Goal: Communication & Community: Answer question/provide support

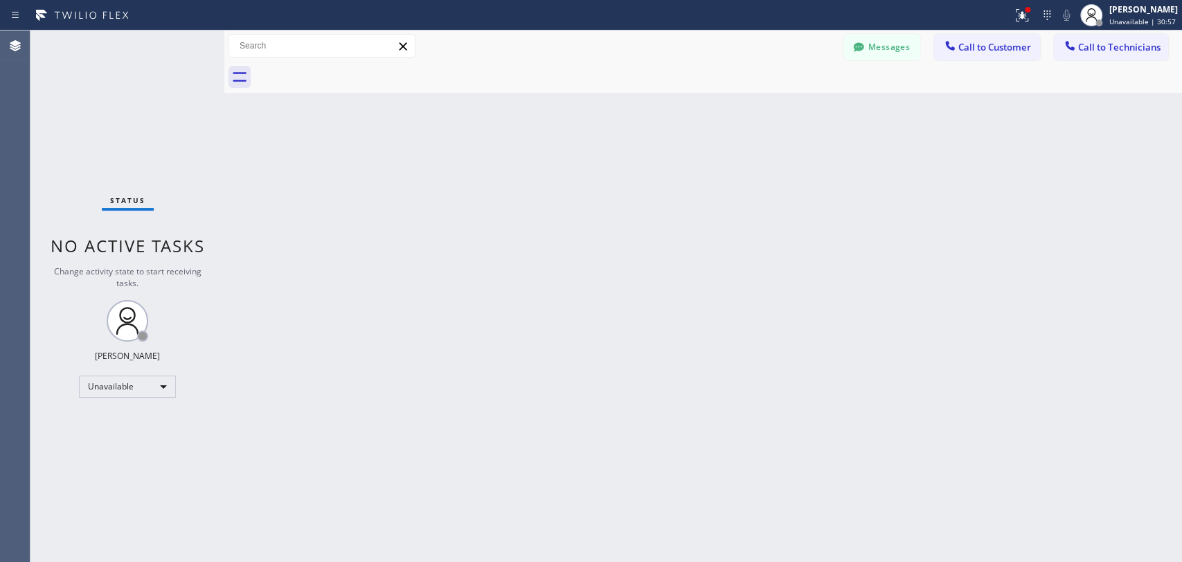
scroll to position [7428, 0]
click at [1111, 49] on span "Call to Technicians" at bounding box center [1119, 47] width 82 height 12
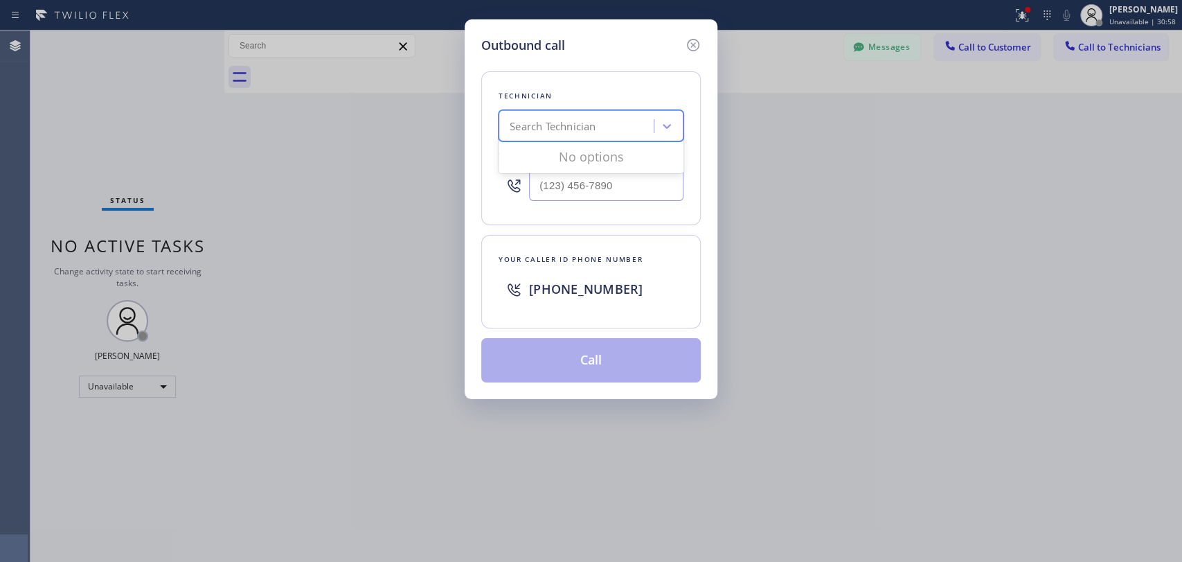
click at [595, 125] on div "Search Technician" at bounding box center [553, 126] width 86 height 16
type input "isa"
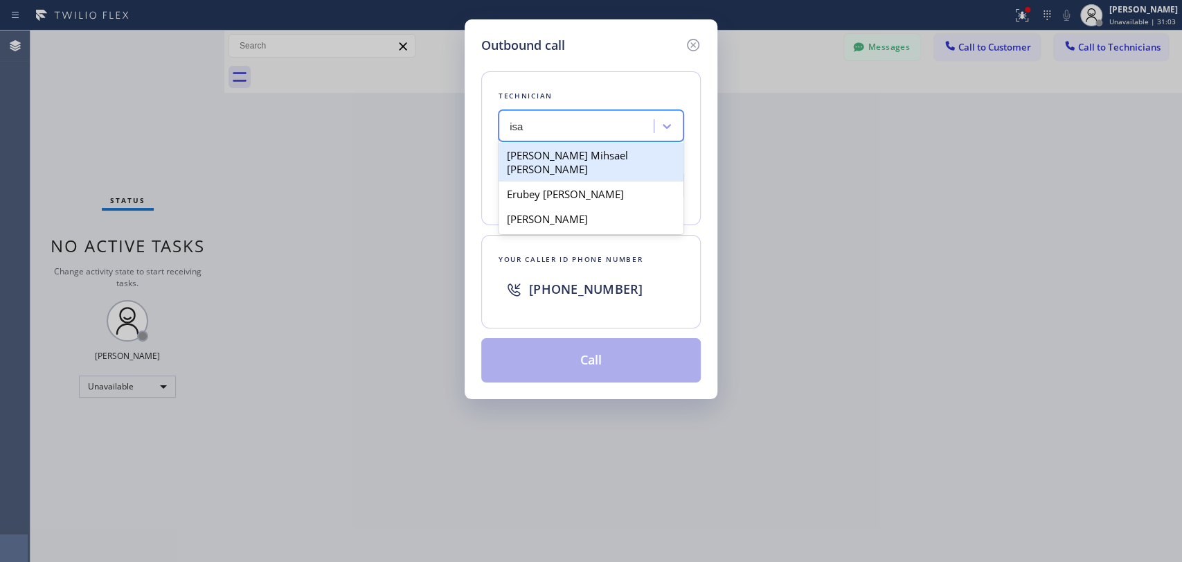
click at [602, 156] on div "[PERSON_NAME] Mihsael [PERSON_NAME]" at bounding box center [591, 162] width 185 height 39
type input "[PHONE_NUMBER]"
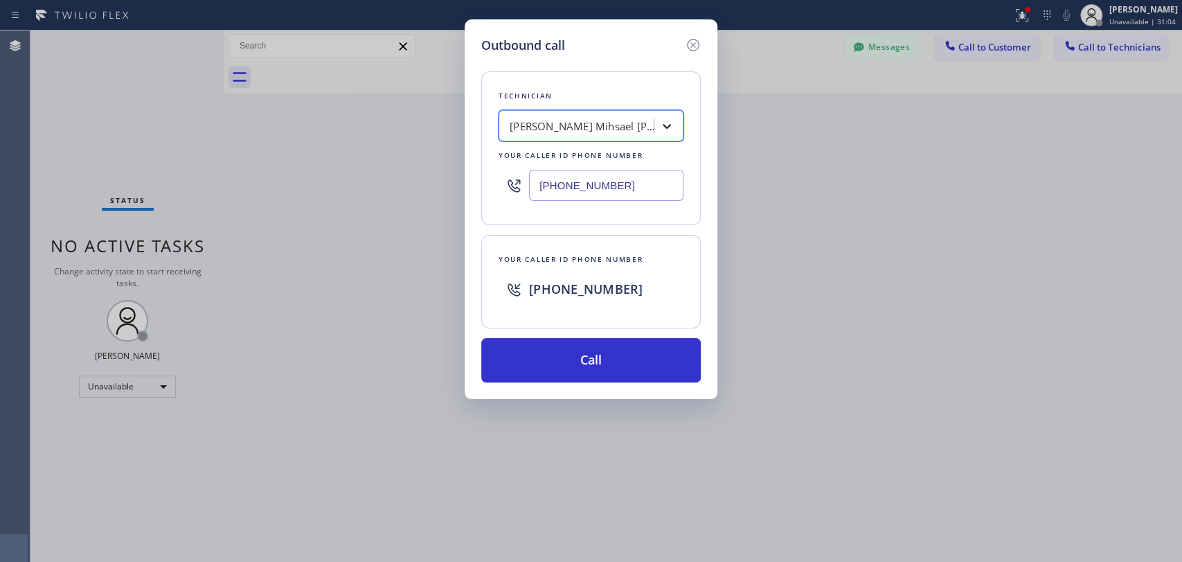
click at [656, 129] on div at bounding box center [666, 126] width 25 height 25
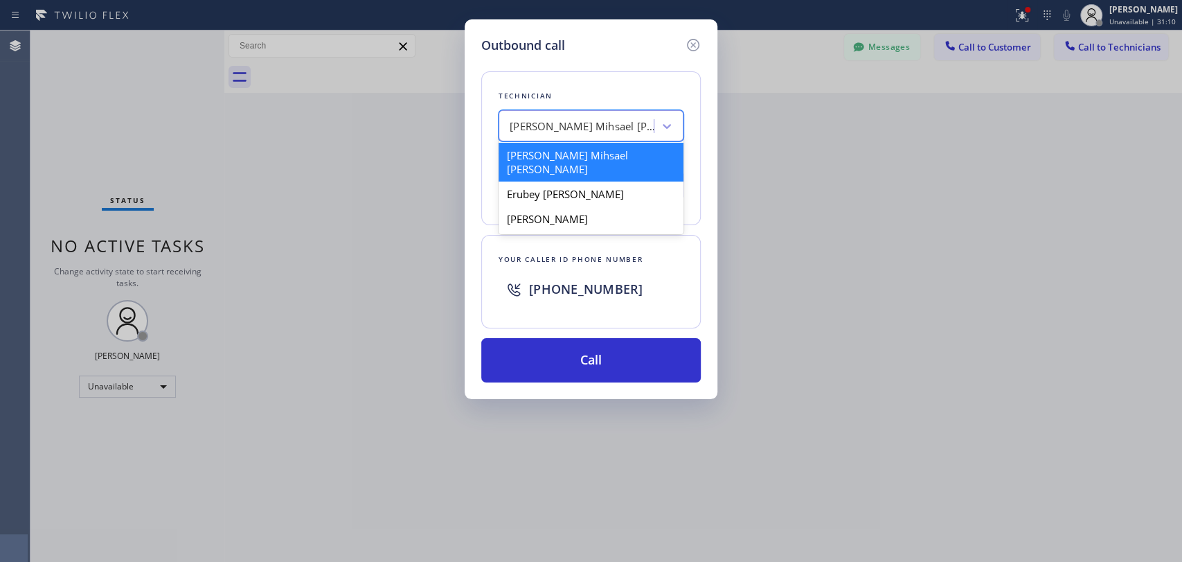
click at [620, 156] on div "[PERSON_NAME] Mihsael [PERSON_NAME]" at bounding box center [591, 162] width 185 height 39
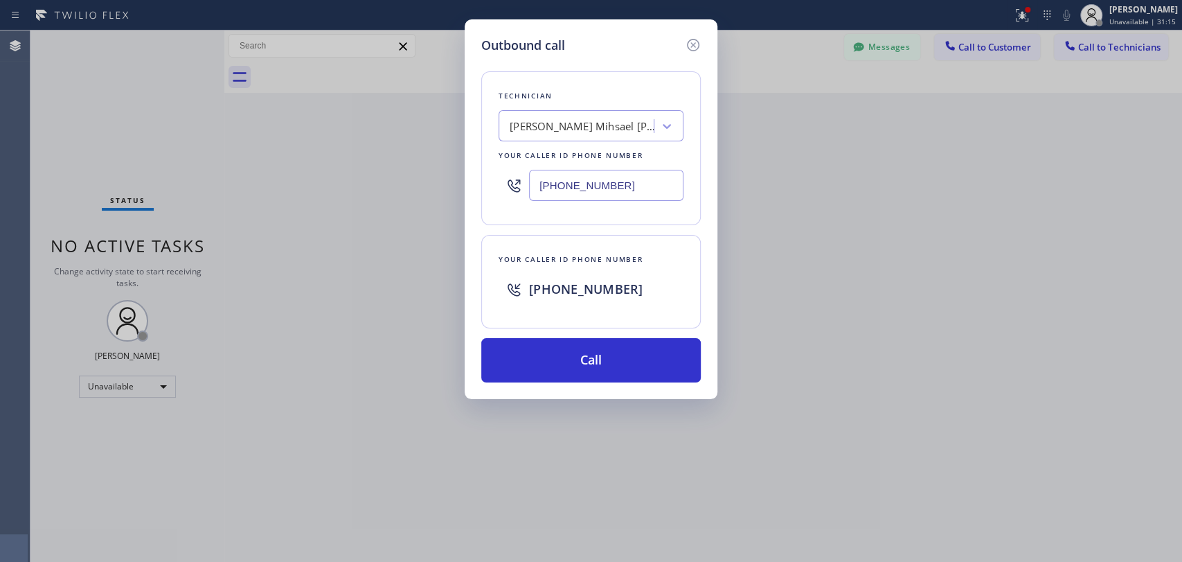
click at [1001, 282] on div "Outbound call Technician [PERSON_NAME] Mihsael [PERSON_NAME] Your caller id pho…" at bounding box center [591, 281] width 1182 height 562
click at [698, 46] on icon at bounding box center [693, 45] width 12 height 12
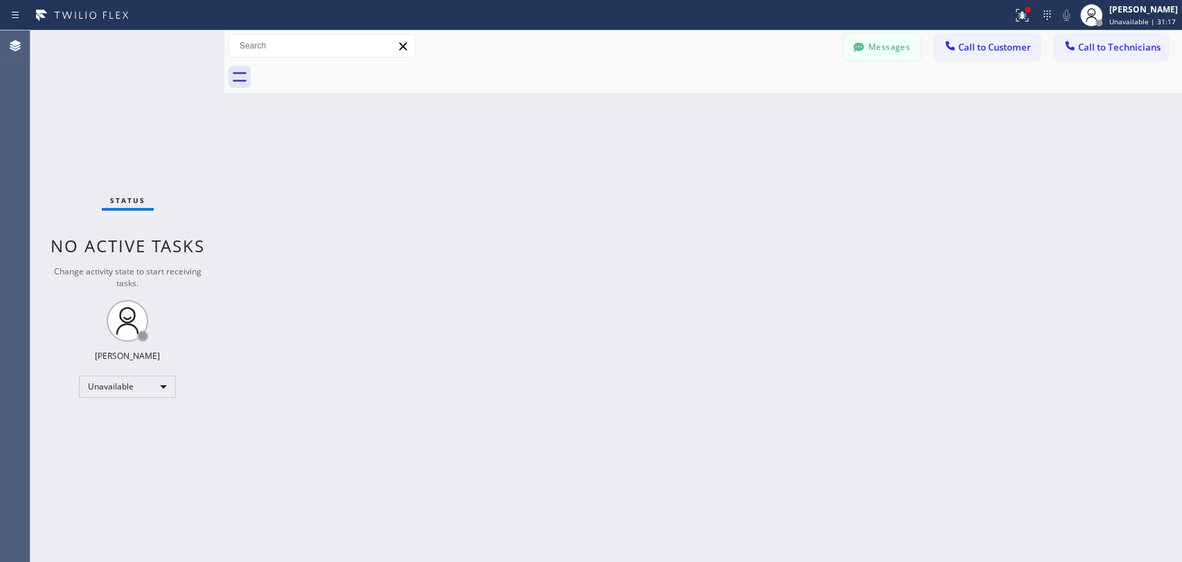
click at [879, 47] on button "Messages" at bounding box center [882, 47] width 76 height 26
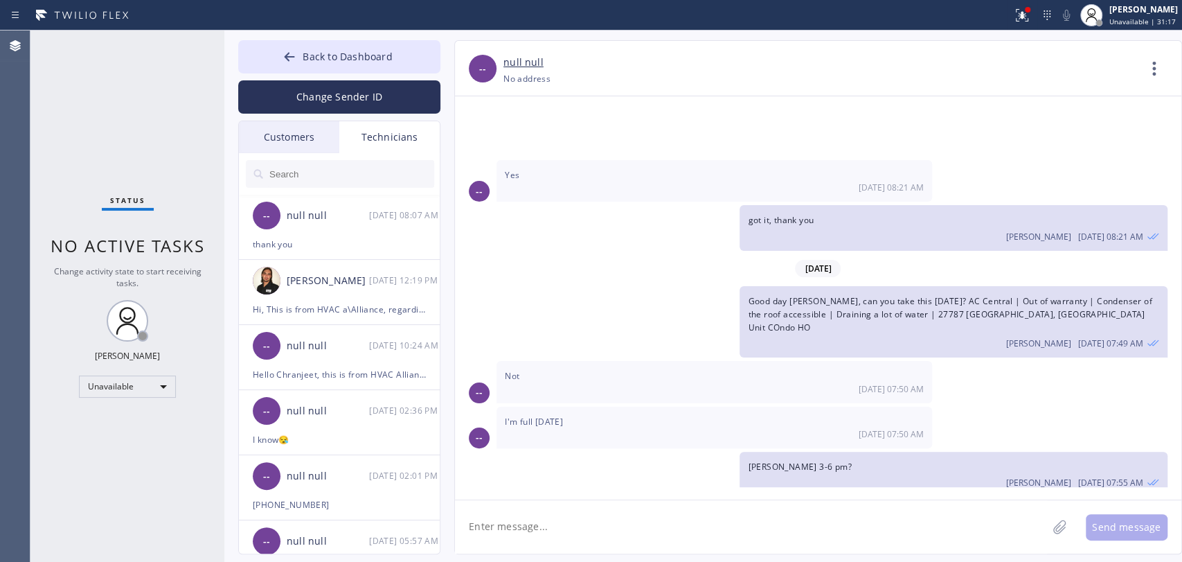
click at [388, 133] on div "Technicians" at bounding box center [389, 137] width 100 height 32
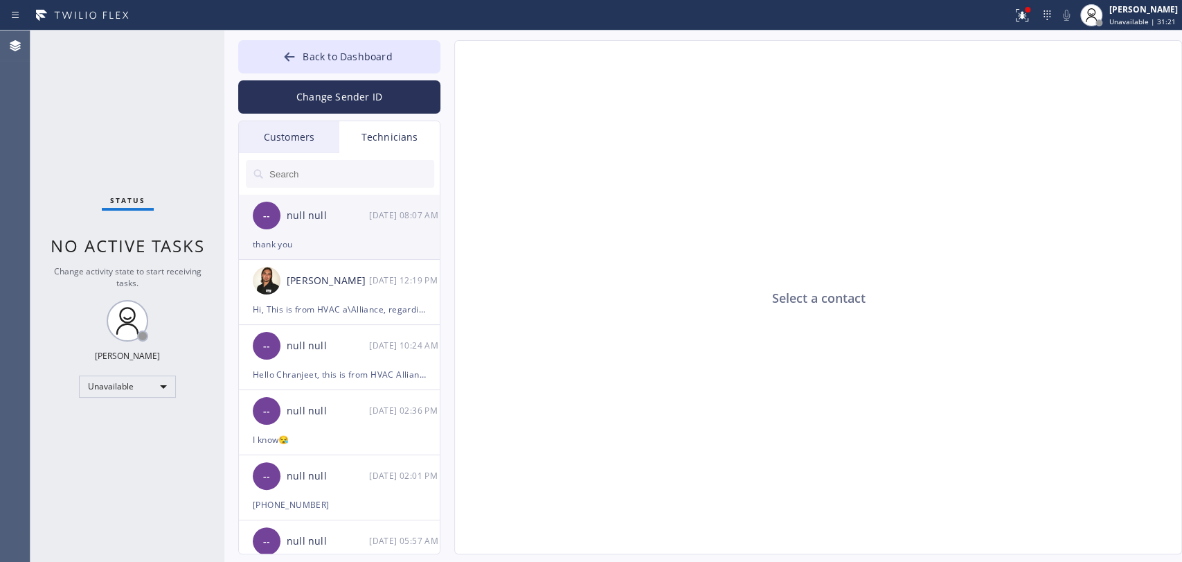
click at [371, 225] on div "-- null null [DATE] 08:07 AM" at bounding box center [340, 216] width 202 height 42
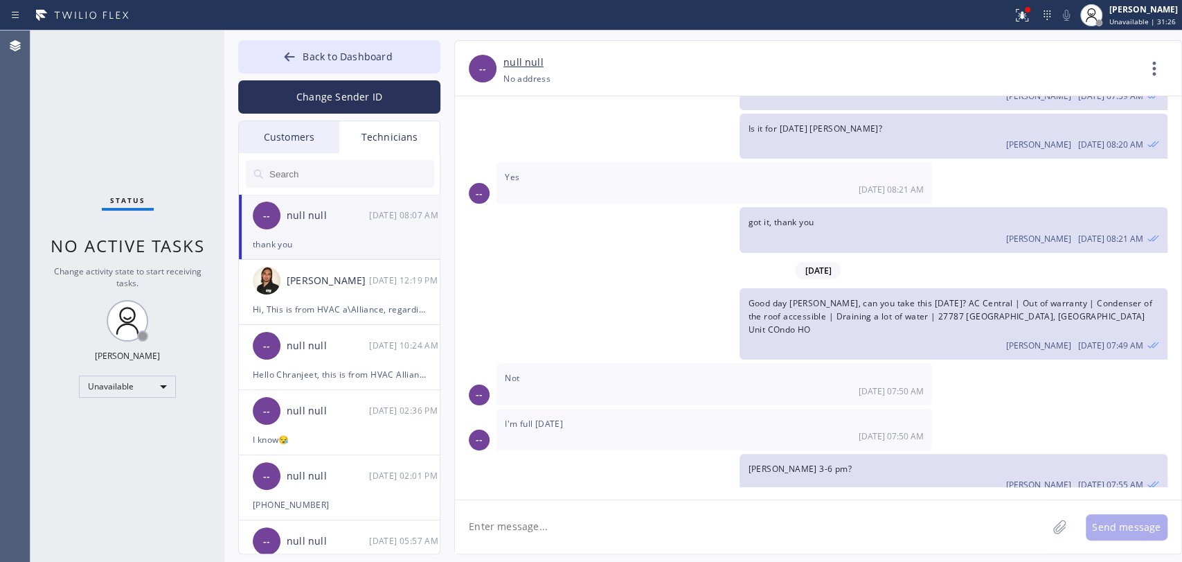
scroll to position [7428, 0]
click at [321, 368] on div "Hello Chranjeet, this is from HVAC Alliance. For your sched [DATE] for 12pm to …" at bounding box center [339, 374] width 173 height 16
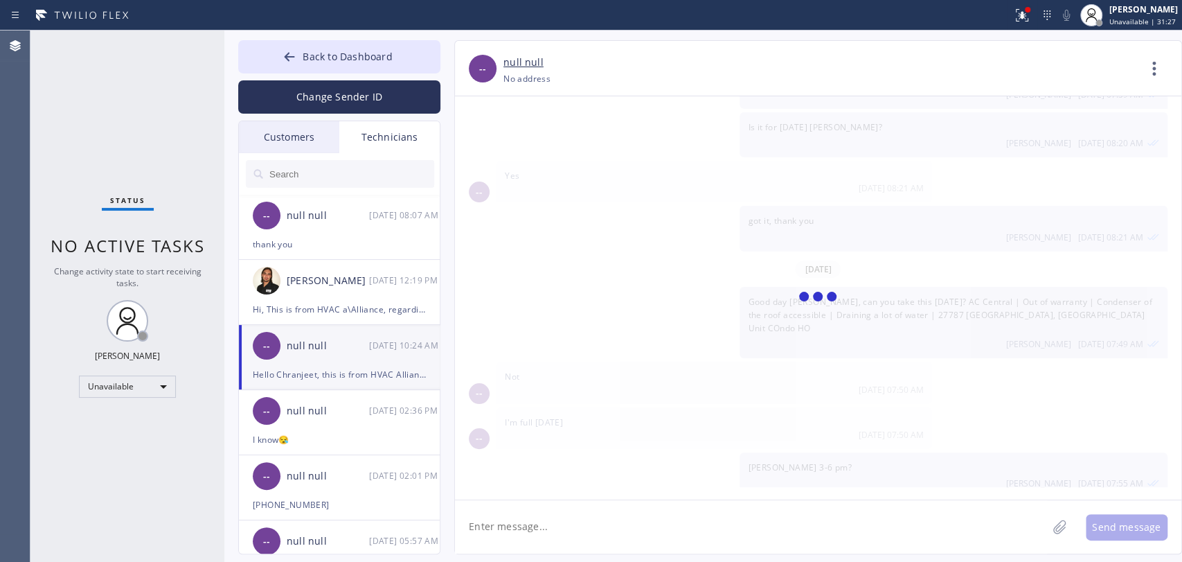
scroll to position [442, 0]
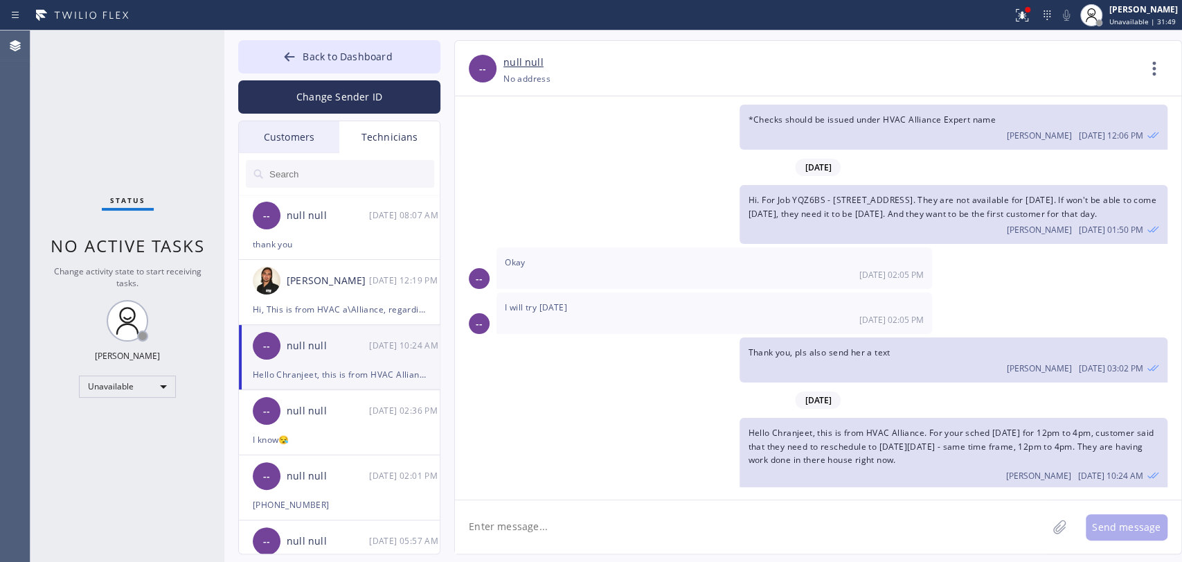
click at [299, 143] on div "Customers" at bounding box center [289, 137] width 100 height 32
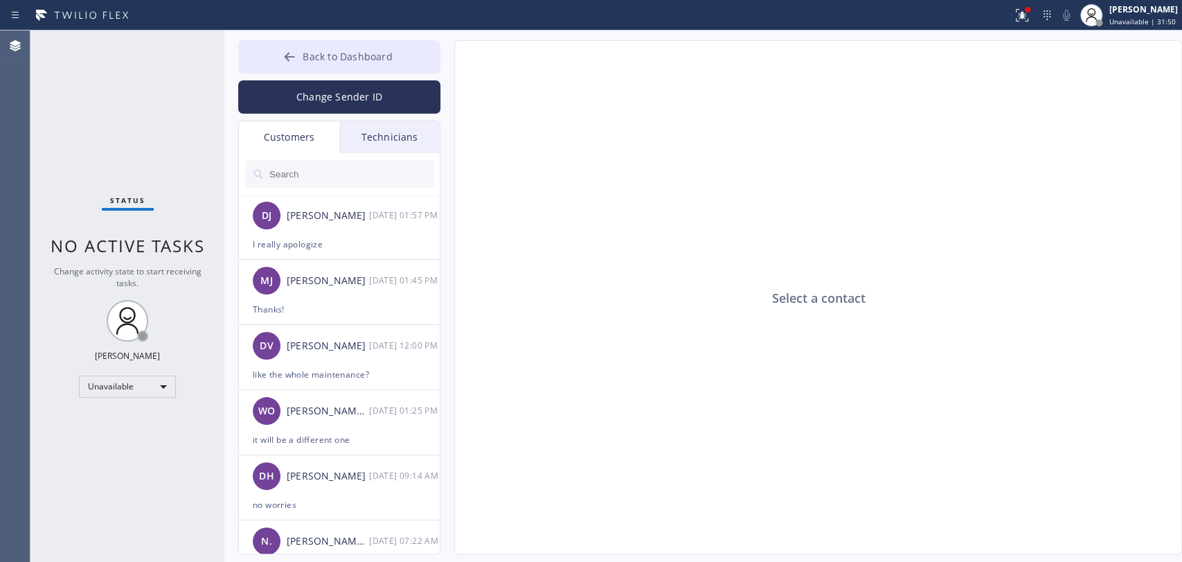
click at [342, 51] on span "Back to Dashboard" at bounding box center [347, 56] width 89 height 13
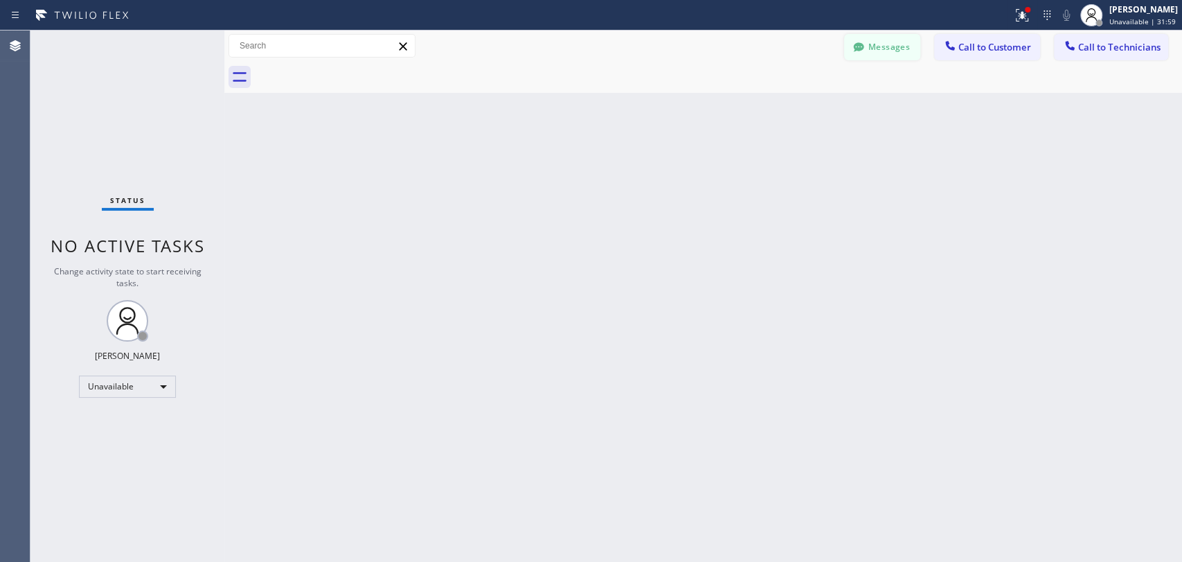
click at [895, 46] on button "Messages" at bounding box center [882, 47] width 76 height 26
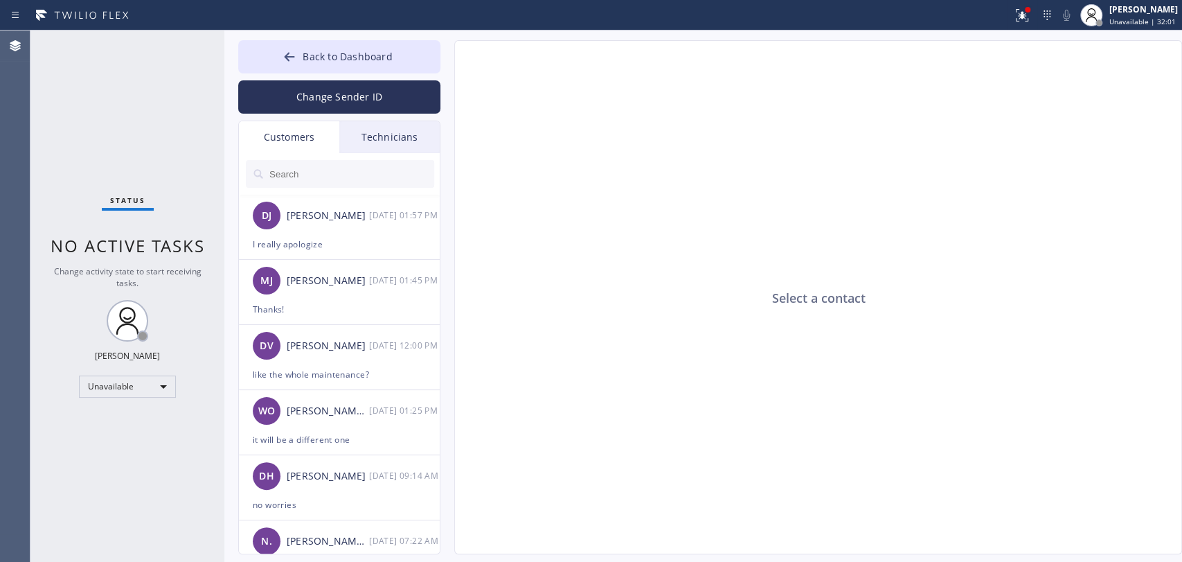
click at [396, 140] on div "Technicians" at bounding box center [389, 137] width 100 height 32
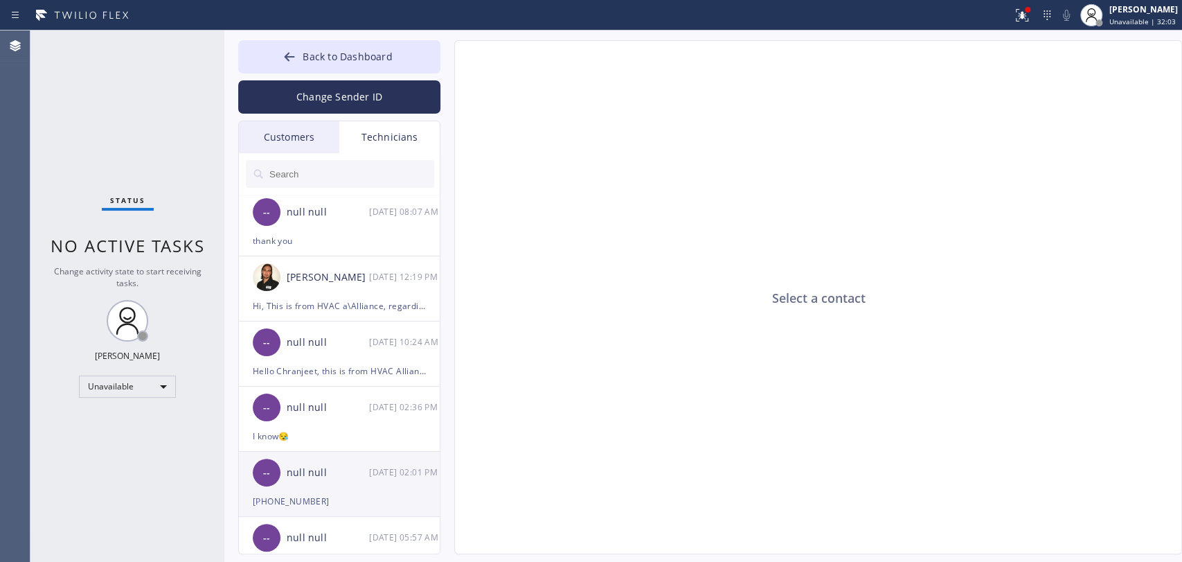
scroll to position [0, 0]
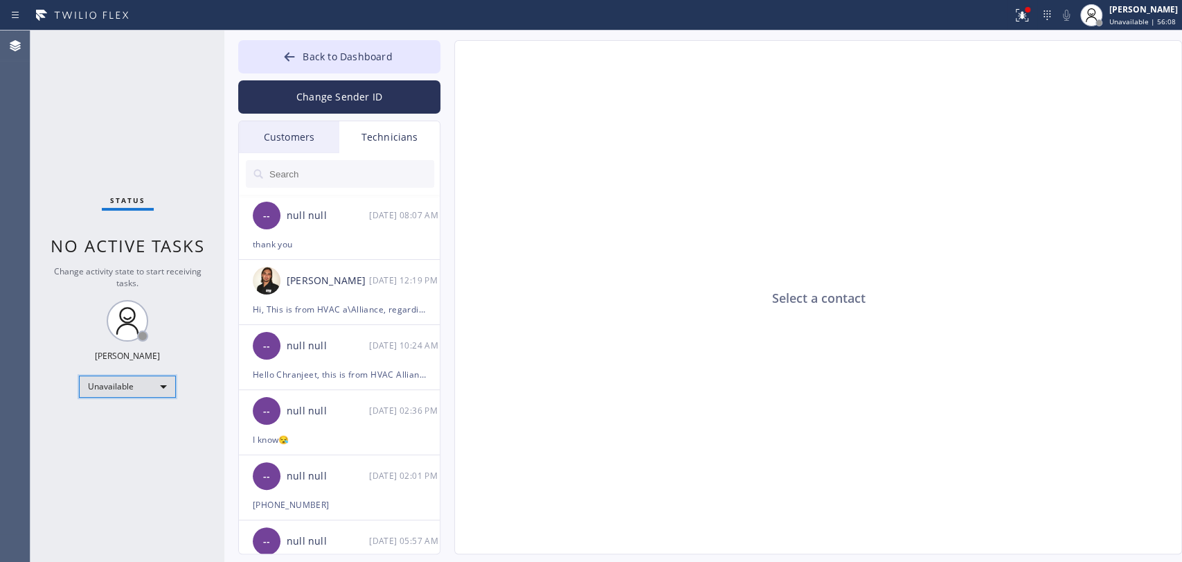
click at [152, 384] on div "Unavailable" at bounding box center [127, 386] width 97 height 22
click at [134, 420] on li "Available" at bounding box center [127, 421] width 94 height 17
click at [285, 57] on icon at bounding box center [289, 57] width 14 height 14
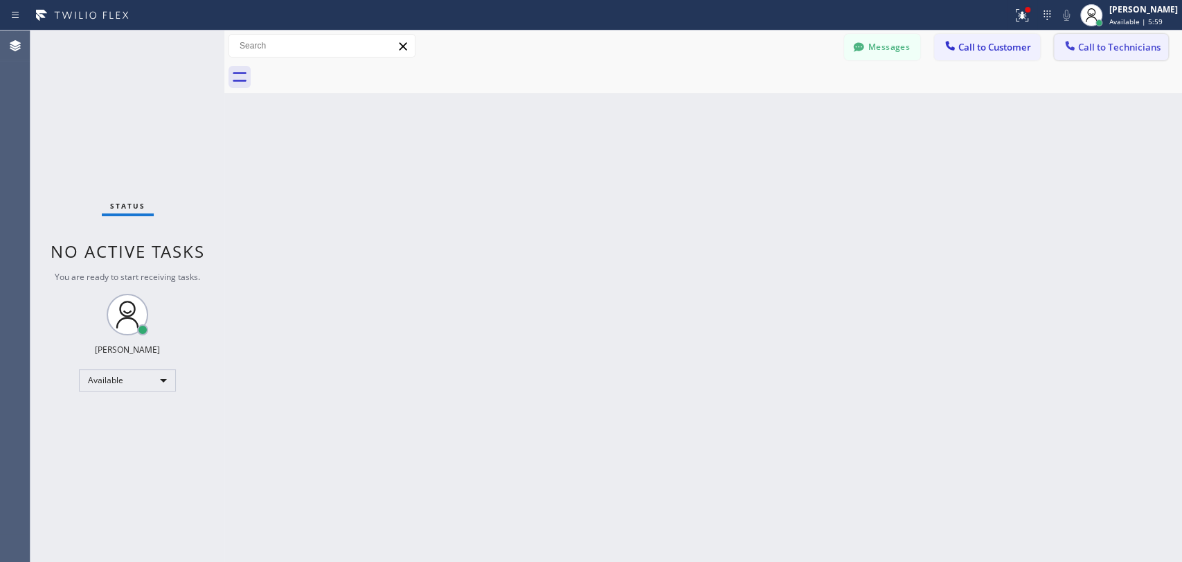
click at [1091, 46] on span "Call to Technicians" at bounding box center [1119, 47] width 82 height 12
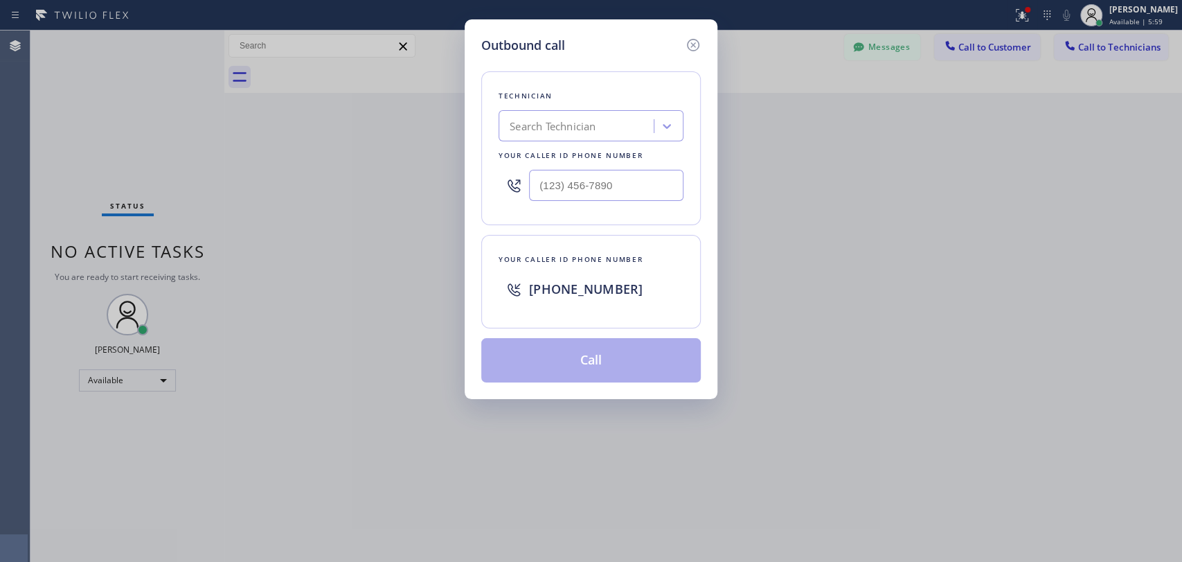
click at [604, 128] on div "Search Technician" at bounding box center [578, 126] width 151 height 24
type input "vadim"
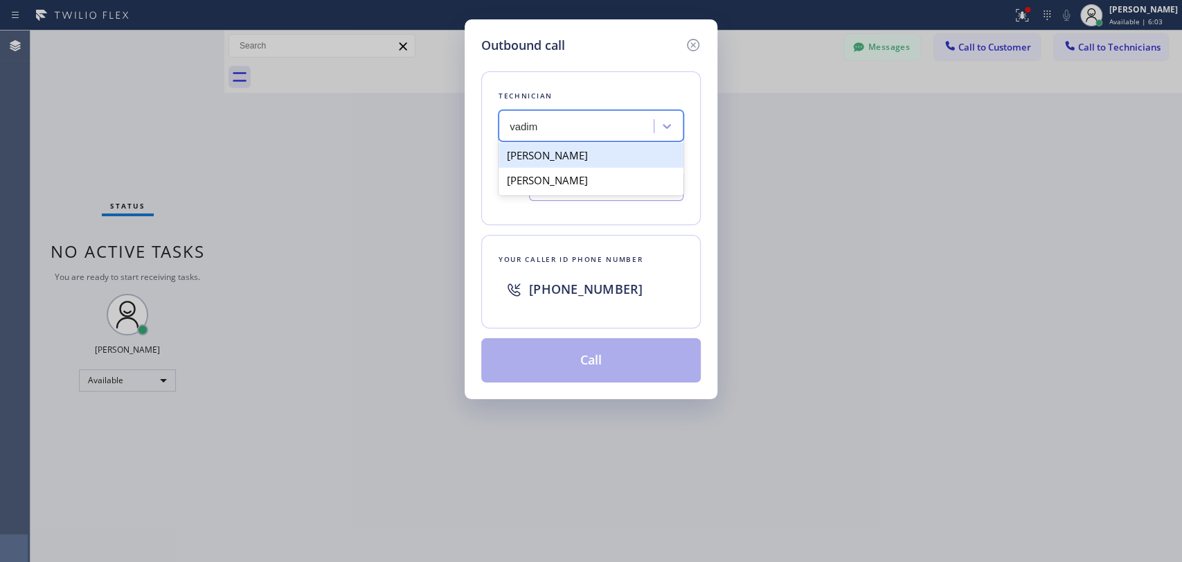
click at [586, 156] on div "[PERSON_NAME]" at bounding box center [591, 155] width 185 height 25
type input "[PHONE_NUMBER]"
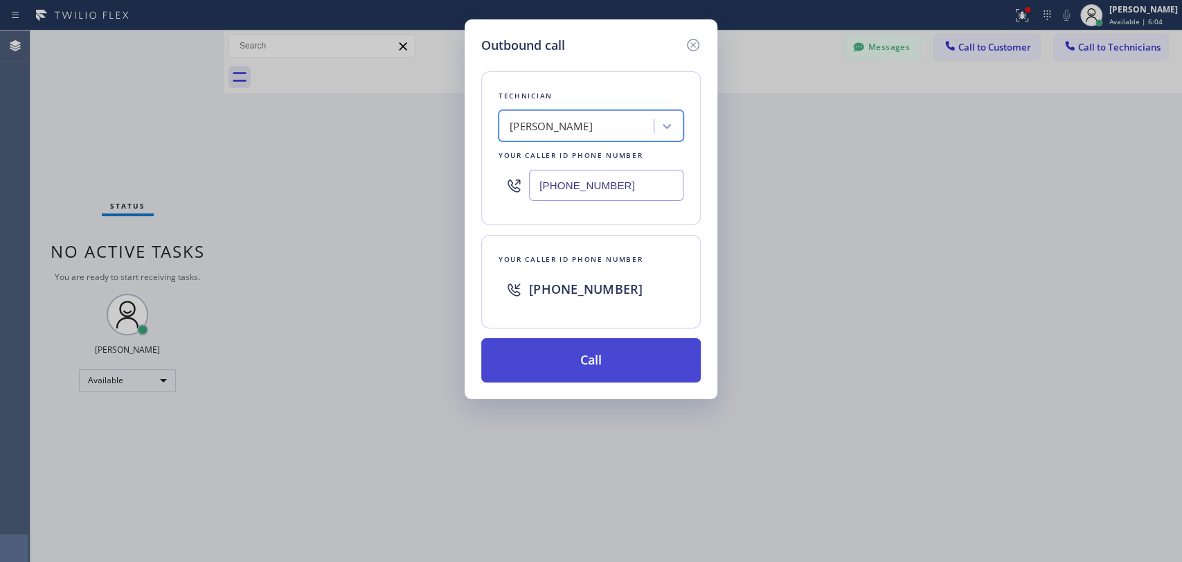
click at [585, 365] on button "Call" at bounding box center [590, 360] width 219 height 44
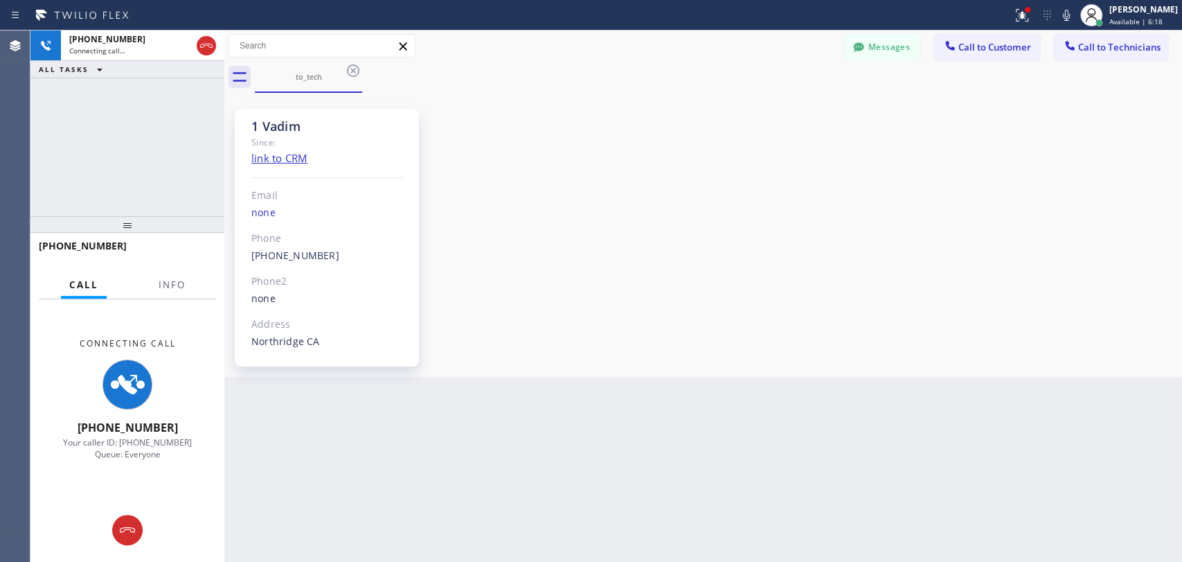
click at [28, 177] on div "Agent Desktop" at bounding box center [15, 295] width 30 height 531
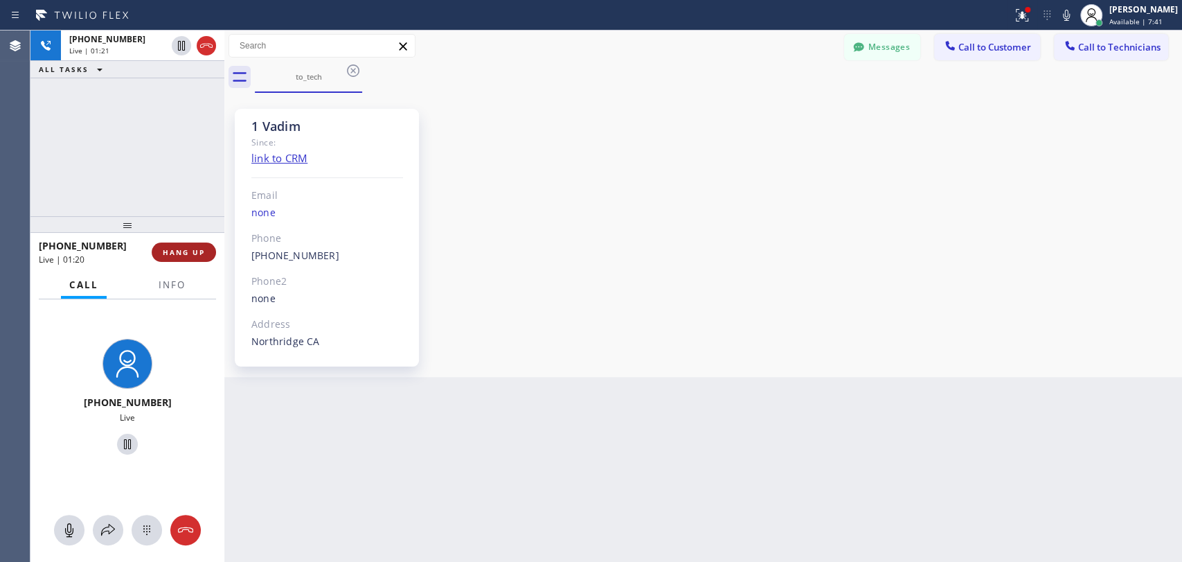
click at [188, 251] on span "HANG UP" at bounding box center [184, 252] width 42 height 10
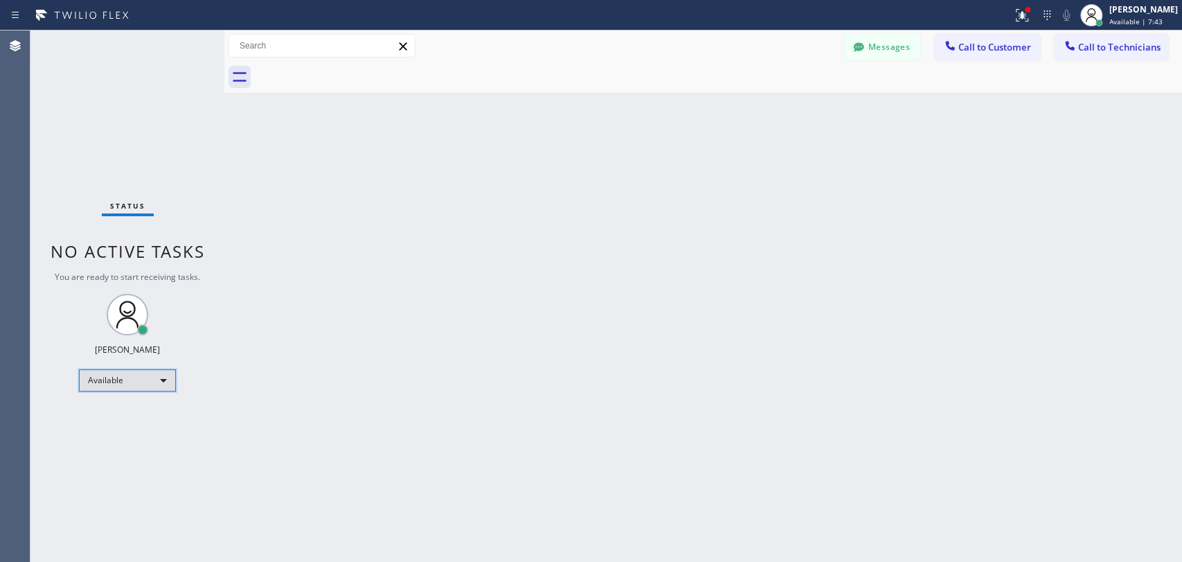
click at [131, 382] on div "Available" at bounding box center [127, 380] width 97 height 22
click at [131, 397] on li "Offline" at bounding box center [127, 398] width 94 height 17
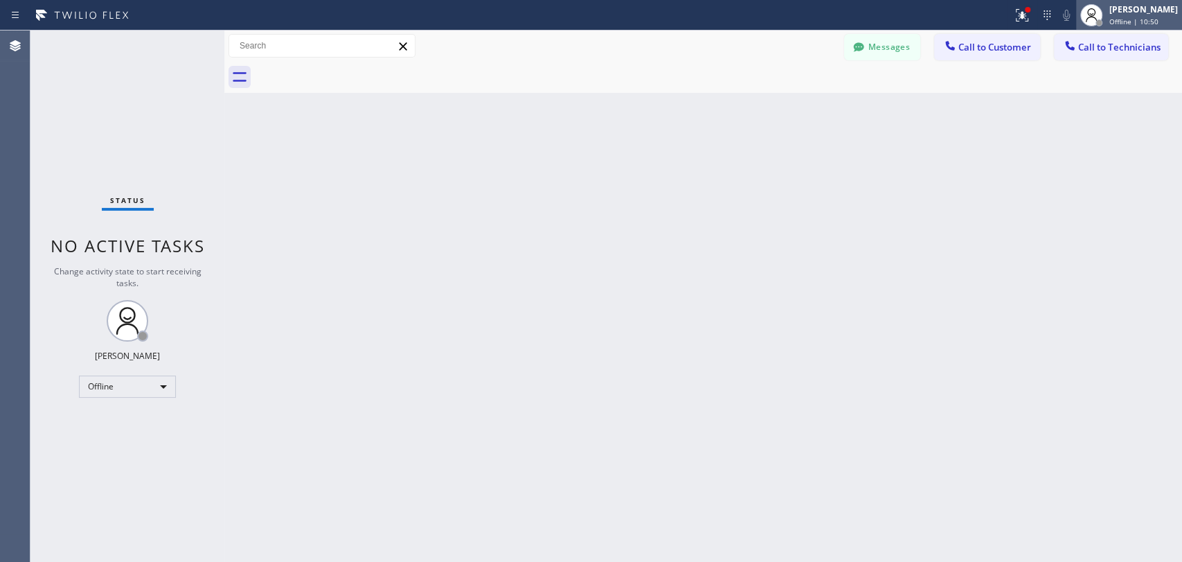
click at [1096, 5] on div at bounding box center [1091, 15] width 30 height 30
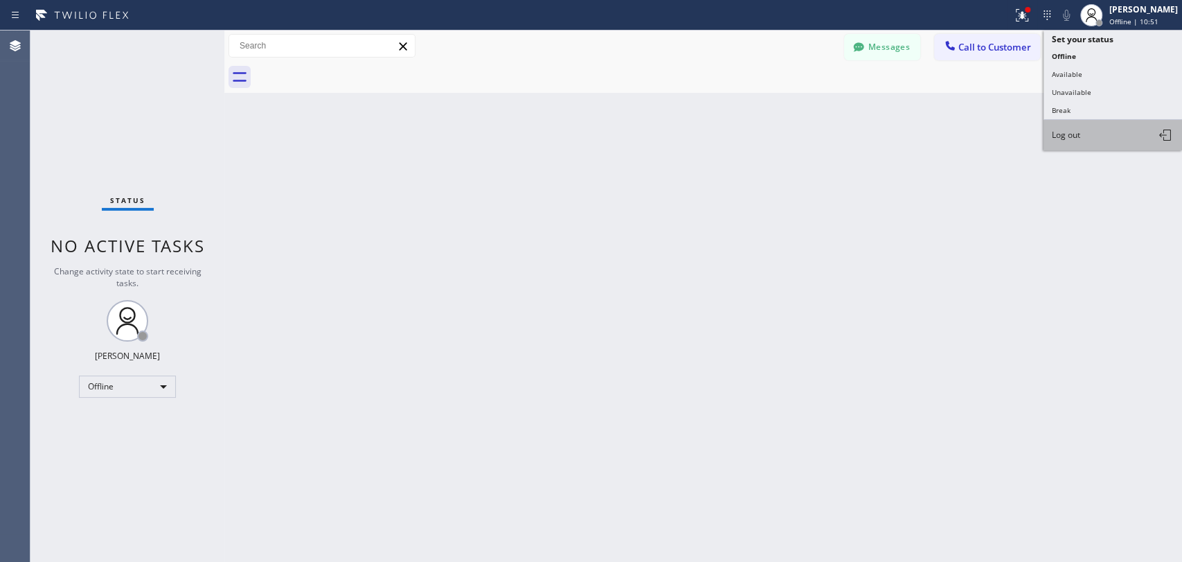
click at [1066, 136] on span "Log out" at bounding box center [1066, 135] width 28 height 12
